Goal: Task Accomplishment & Management: Use online tool/utility

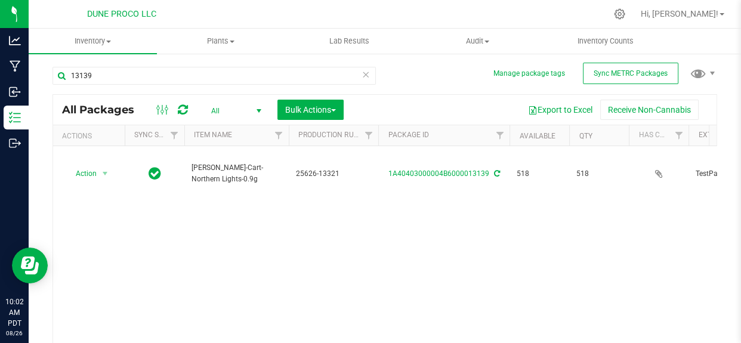
scroll to position [0, 1388]
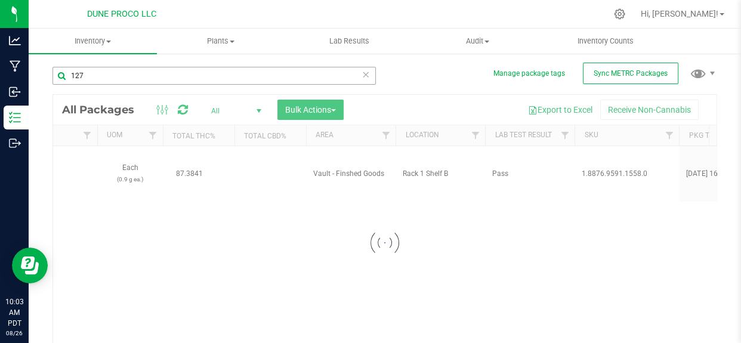
type input "1272"
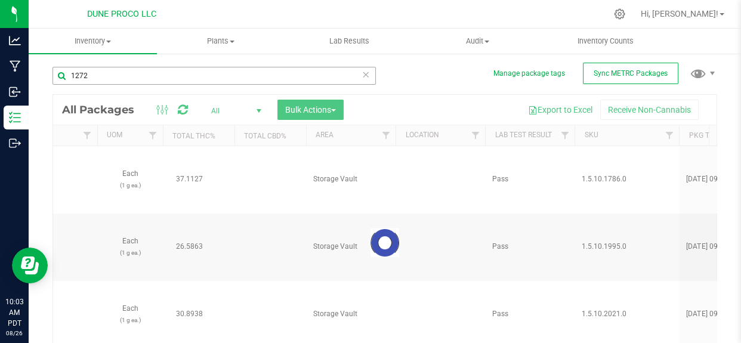
type input "[DATE]"
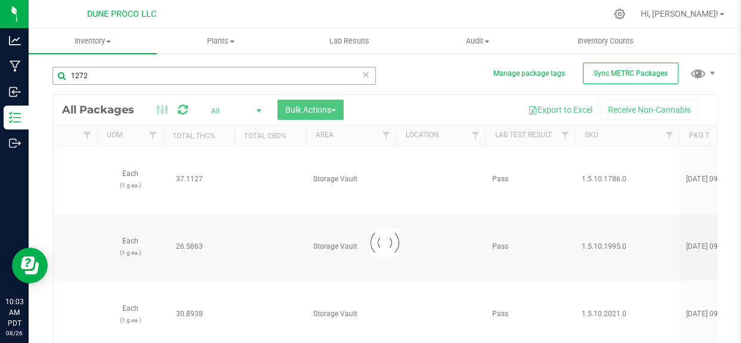
type input "[DATE]"
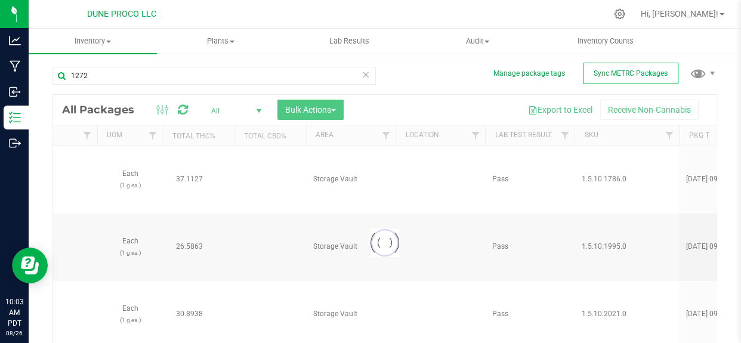
type input "[DATE]"
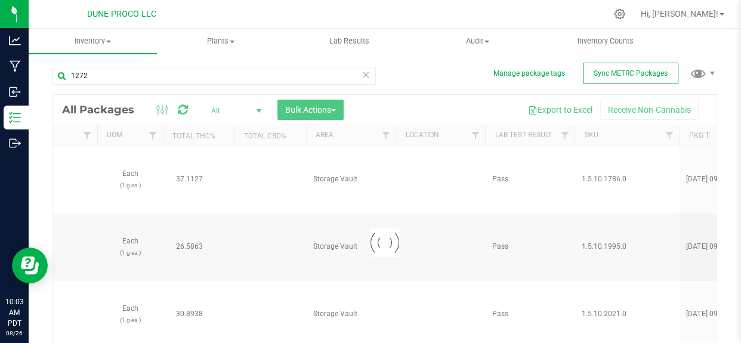
type input "[DATE]"
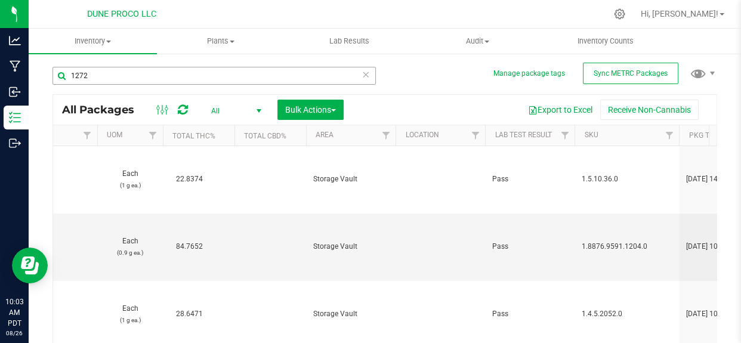
type input "[DATE]"
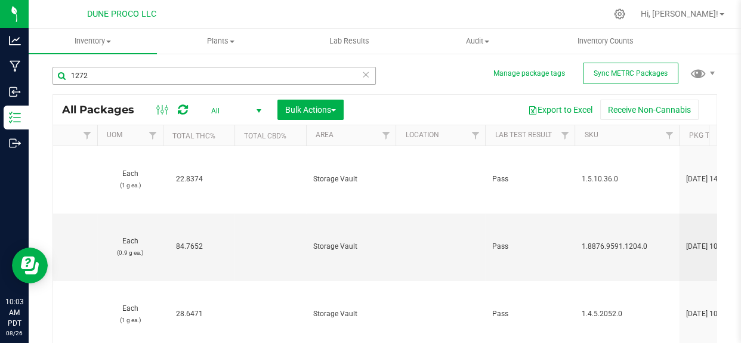
type input "[DATE]"
click at [78, 78] on input "1272" at bounding box center [214, 76] width 323 height 18
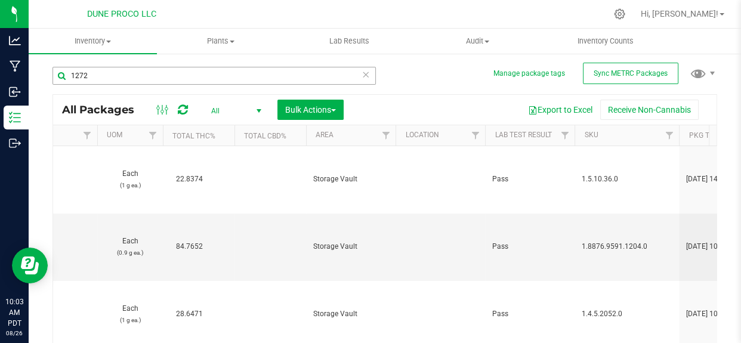
click at [82, 78] on input "1272" at bounding box center [214, 76] width 323 height 18
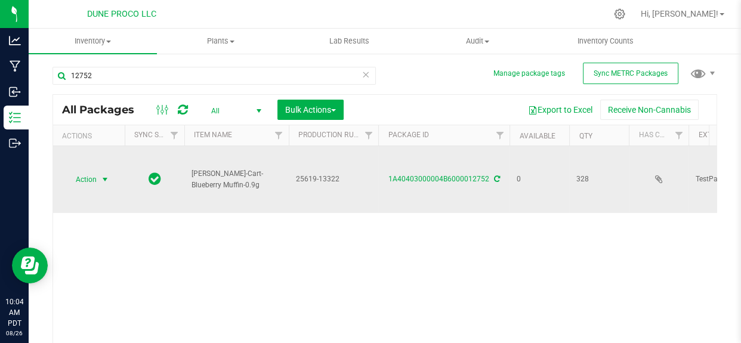
type input "12752"
click at [89, 180] on span "Action" at bounding box center [81, 179] width 32 height 17
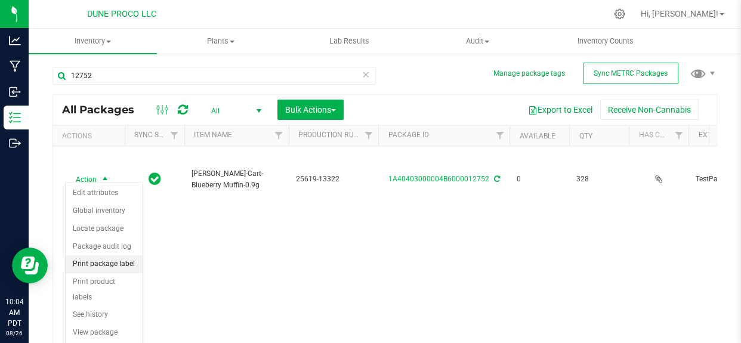
click at [104, 270] on li "Print package label" at bounding box center [104, 264] width 77 height 18
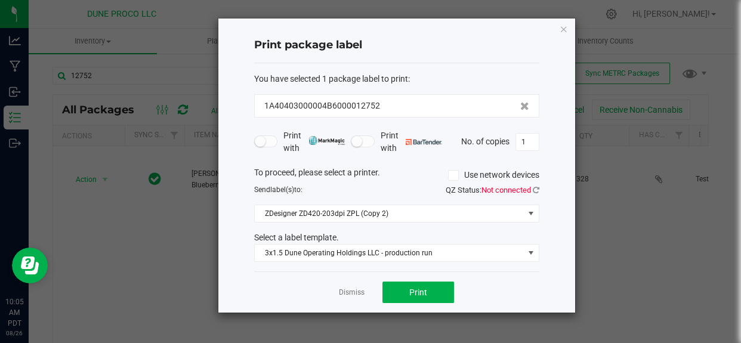
click at [540, 198] on div "Print package label You have selected 1 package label to print : 1A40403000004B…" at bounding box center [396, 166] width 357 height 294
click at [537, 190] on icon at bounding box center [536, 190] width 7 height 8
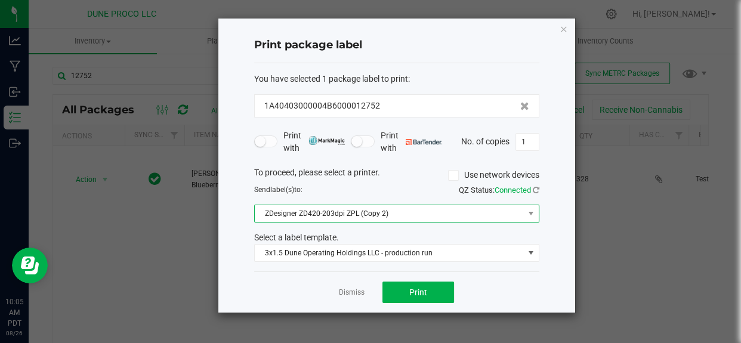
click at [477, 212] on span "ZDesigner ZD420-203dpi ZPL (Copy 2)" at bounding box center [389, 213] width 269 height 17
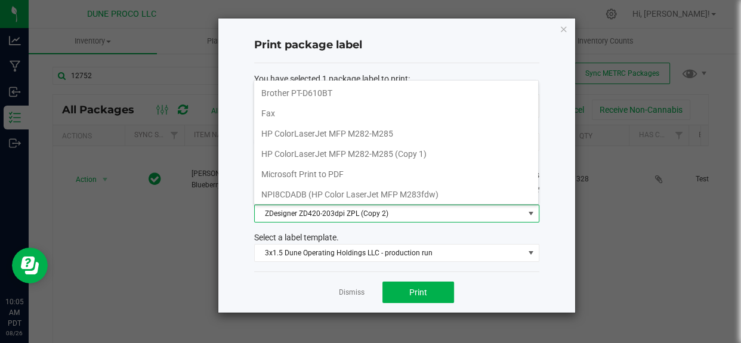
scroll to position [102, 0]
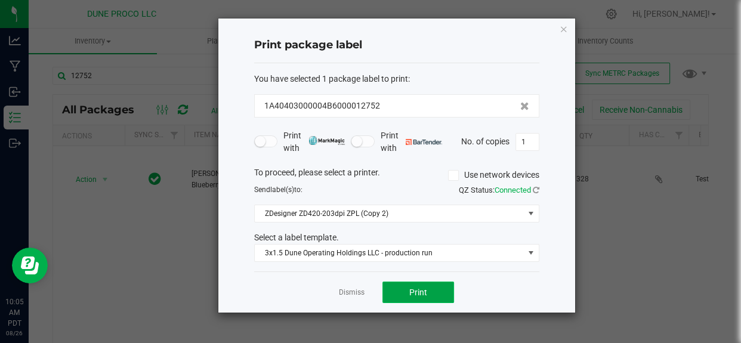
click at [424, 291] on span "Print" at bounding box center [418, 293] width 18 height 10
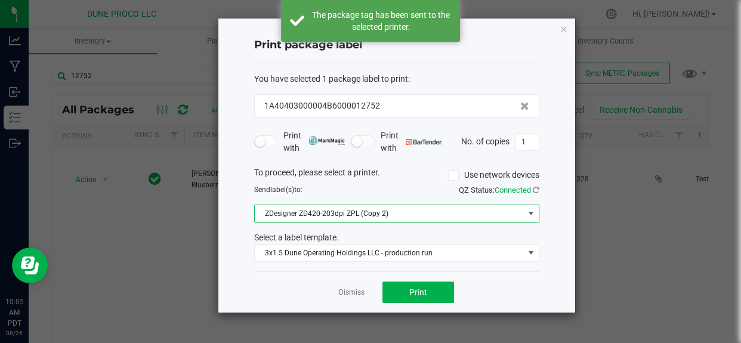
click at [449, 215] on span "ZDesigner ZD420-203dpi ZPL (Copy 2)" at bounding box center [389, 213] width 269 height 17
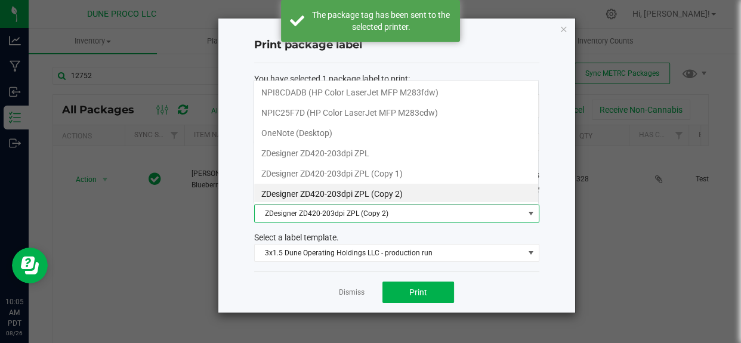
scroll to position [18, 285]
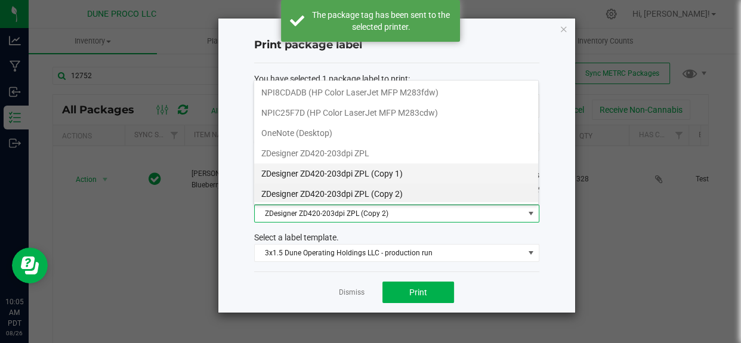
click at [420, 172] on 1\) "ZDesigner ZD420-203dpi ZPL (Copy 1)" at bounding box center [396, 174] width 284 height 20
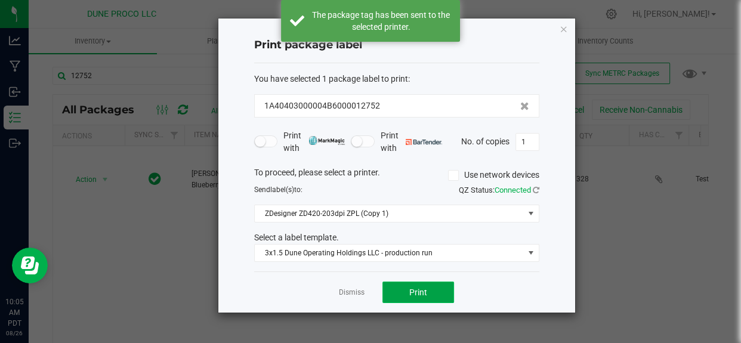
click at [429, 296] on button "Print" at bounding box center [419, 292] width 72 height 21
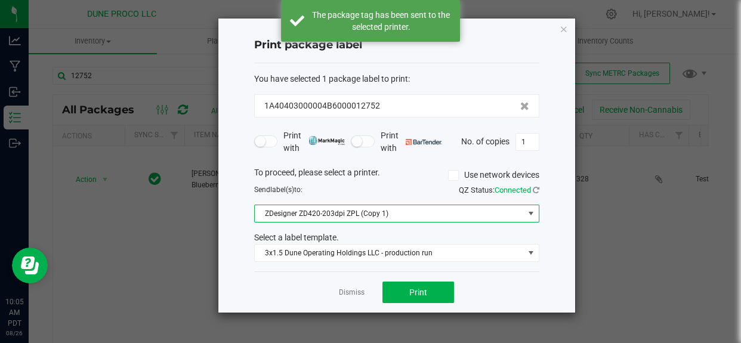
click at [425, 217] on span "ZDesigner ZD420-203dpi ZPL (Copy 1)" at bounding box center [389, 213] width 269 height 17
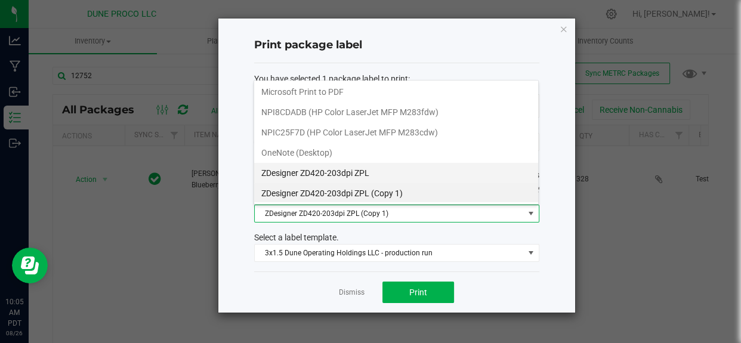
click at [402, 166] on ZPL "ZDesigner ZD420-203dpi ZPL" at bounding box center [396, 173] width 284 height 20
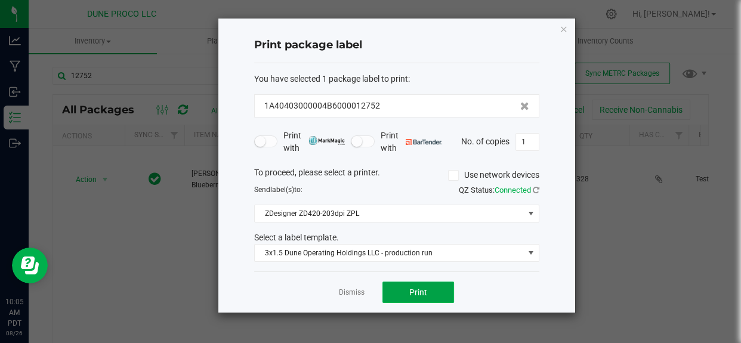
click at [408, 299] on button "Print" at bounding box center [419, 292] width 72 height 21
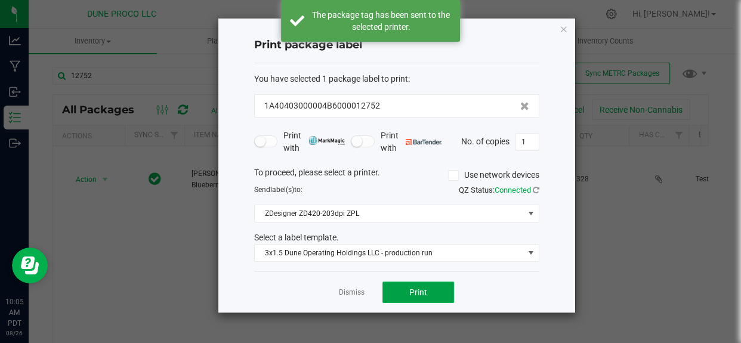
click at [408, 299] on button "Print" at bounding box center [419, 292] width 72 height 21
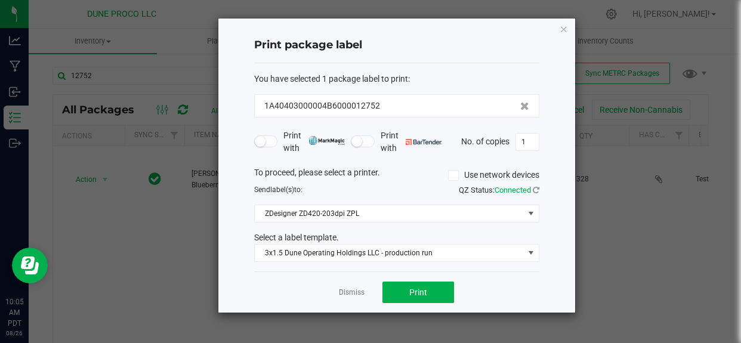
click at [345, 298] on div "Dismiss Print" at bounding box center [396, 292] width 285 height 41
click at [340, 286] on app-cancel-button "Dismiss" at bounding box center [352, 292] width 26 height 13
click at [350, 289] on link "Dismiss" at bounding box center [352, 293] width 26 height 10
